Goal: Task Accomplishment & Management: Manage account settings

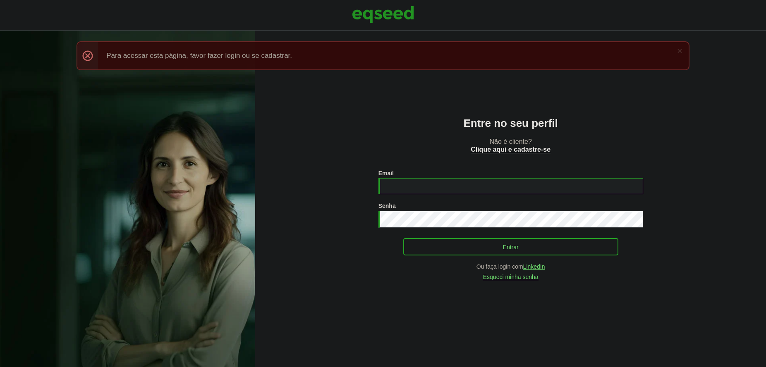
type input "**********"
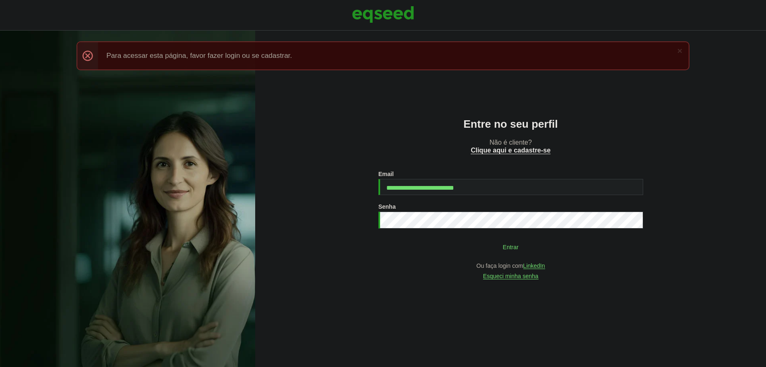
click at [614, 247] on button "Entrar" at bounding box center [510, 247] width 215 height 16
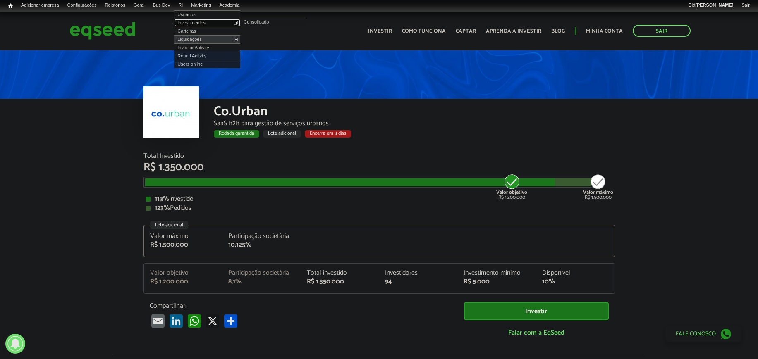
click at [198, 24] on link "Investimentos" at bounding box center [207, 23] width 66 height 8
